Goal: Navigation & Orientation: Find specific page/section

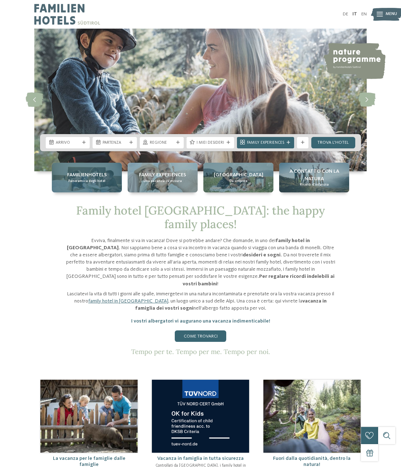
click at [94, 182] on span "Panoramica degli hotel" at bounding box center [86, 181] width 37 height 5
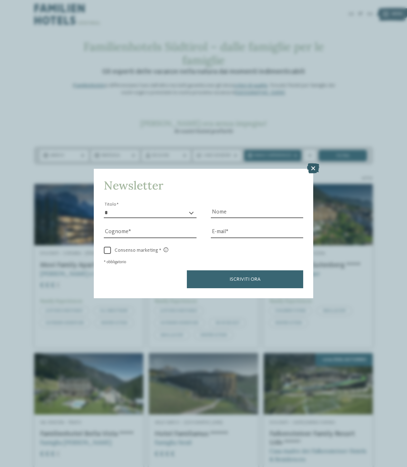
click at [311, 165] on icon at bounding box center [313, 168] width 12 height 10
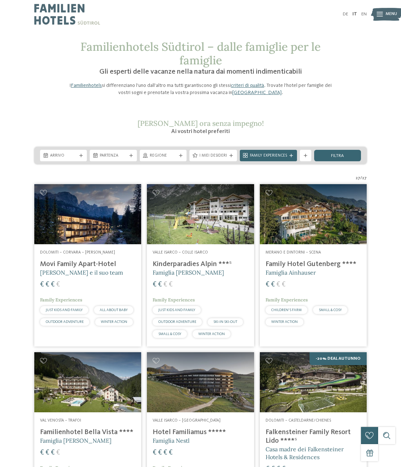
click at [204, 264] on h4 "Kinderparadies Alpin ***ˢ" at bounding box center [200, 264] width 95 height 9
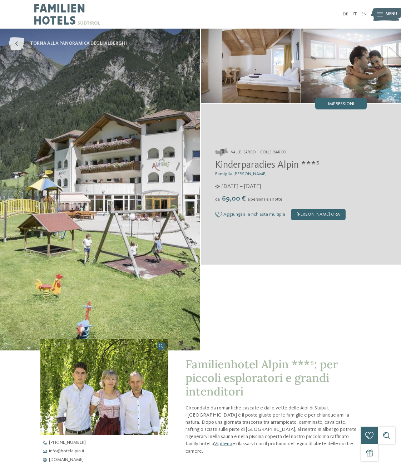
click at [19, 46] on icon at bounding box center [17, 43] width 16 height 13
